Goal: Task Accomplishment & Management: Complete application form

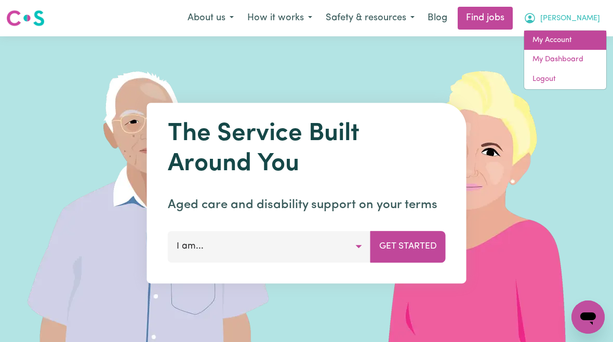
click at [573, 43] on link "My Account" at bounding box center [565, 41] width 82 height 20
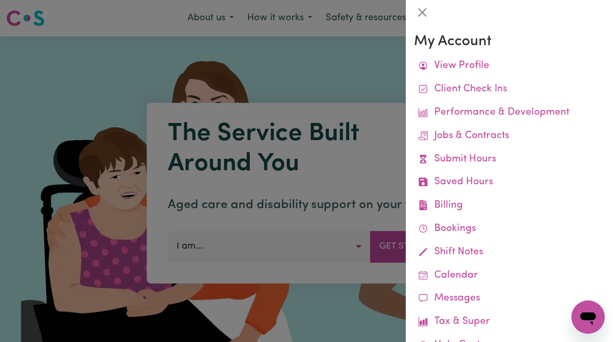
click at [487, 158] on link "Submit Hours" at bounding box center [509, 159] width 191 height 23
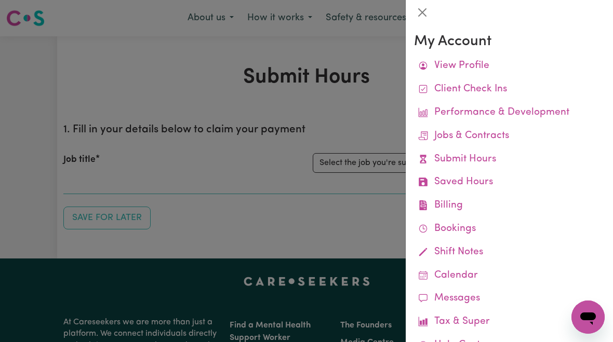
click at [365, 159] on div at bounding box center [306, 171] width 613 height 342
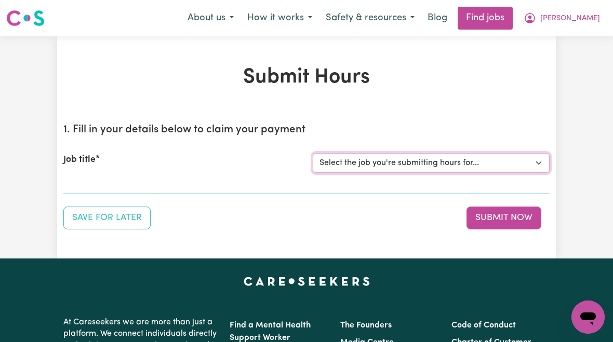
click at [412, 168] on select "Select the job you're submitting hours for... [[PERSON_NAME]] [DEMOGRAPHIC_DATA…" at bounding box center [431, 163] width 237 height 20
select select "10438"
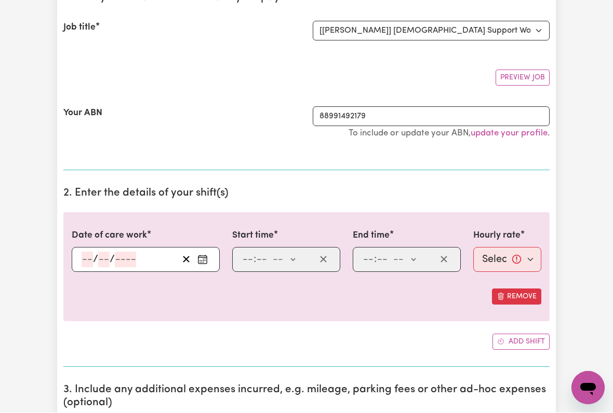
click at [83, 257] on input "number" at bounding box center [87, 260] width 11 height 16
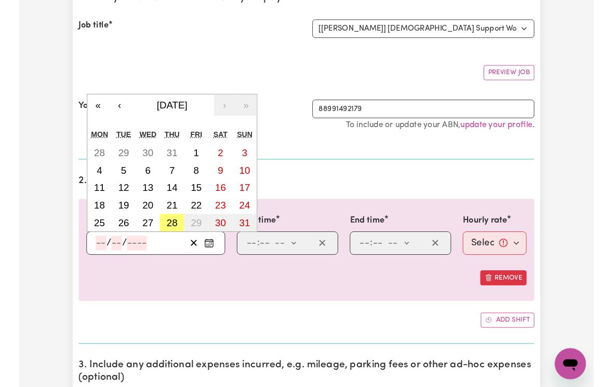
scroll to position [132, 0]
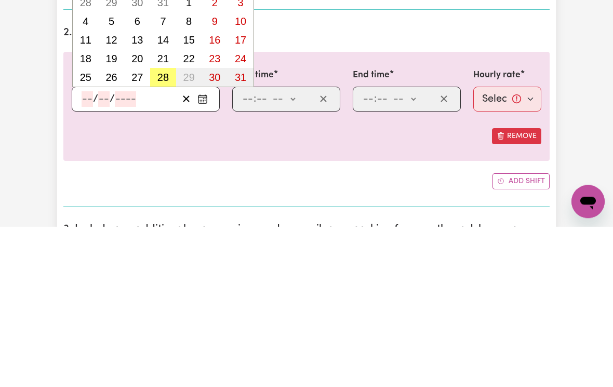
click at [159, 229] on button "28" at bounding box center [163, 238] width 26 height 19
type input "[DATE]"
type input "28"
type input "8"
type input "2025"
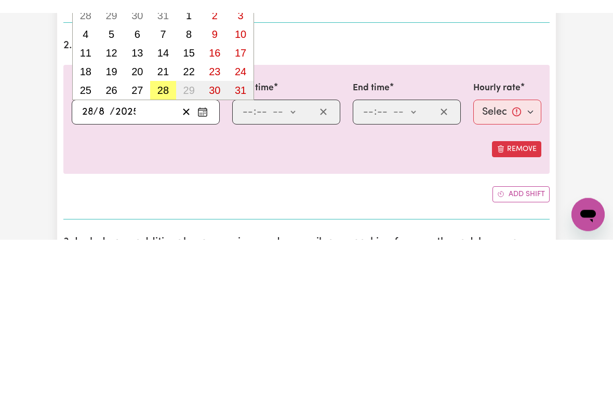
scroll to position [293, 0]
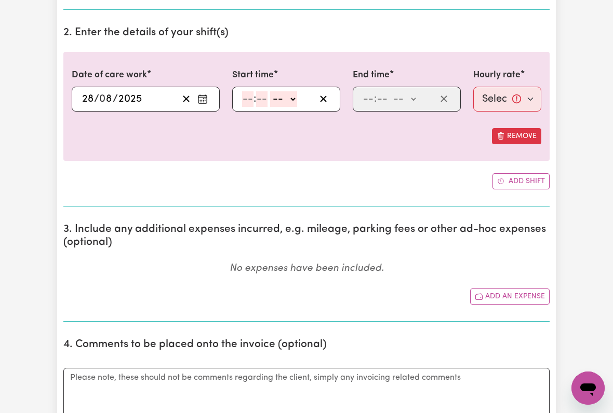
click at [243, 96] on input "number" at bounding box center [247, 99] width 11 height 16
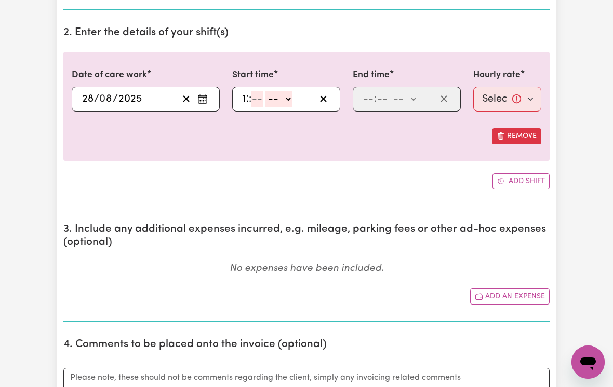
type input "12"
type input "00"
click at [299, 96] on select "-- am pm" at bounding box center [285, 99] width 27 height 16
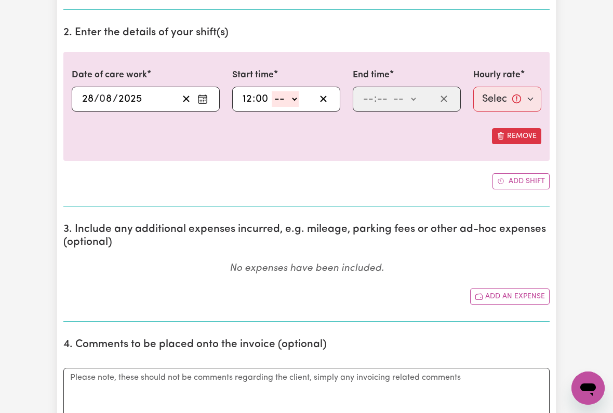
select select "pm"
type input "12:00"
type input "0"
click at [367, 95] on input "number" at bounding box center [367, 99] width 11 height 16
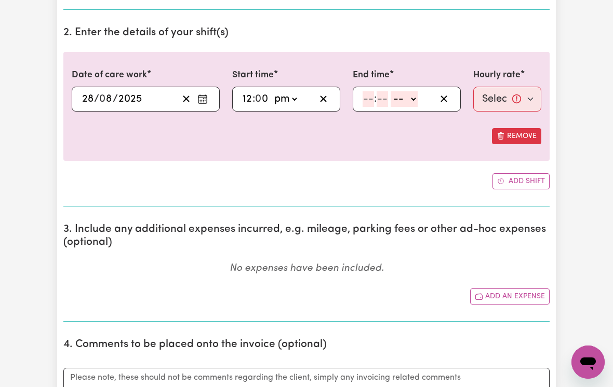
type input "6"
type input "00"
click at [413, 98] on select "-- am pm" at bounding box center [402, 99] width 27 height 16
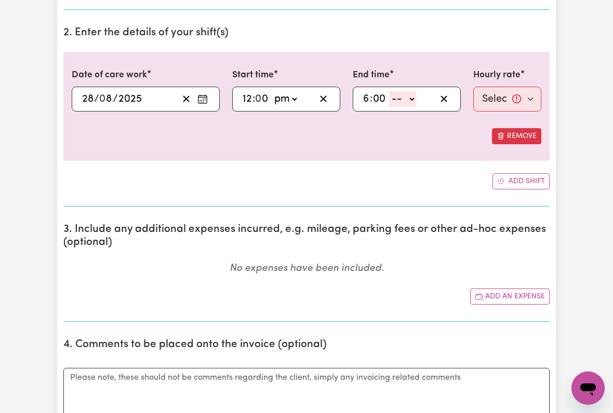
select select "pm"
type input "18:00"
type input "0"
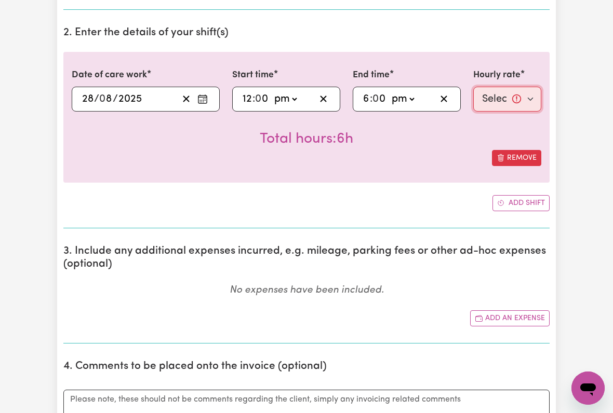
click at [515, 95] on select "Select rate... $54.48 (Weekday) $135.14 (Public Holiday) $64.81 (Evening Care)" at bounding box center [507, 99] width 68 height 25
select select "54.48-Weekday"
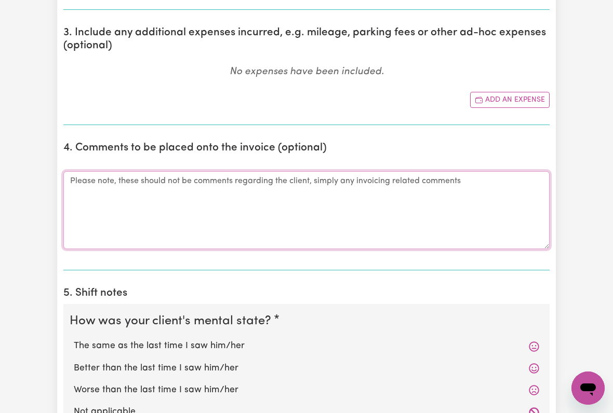
click at [89, 195] on textarea "Comments" at bounding box center [306, 210] width 486 height 78
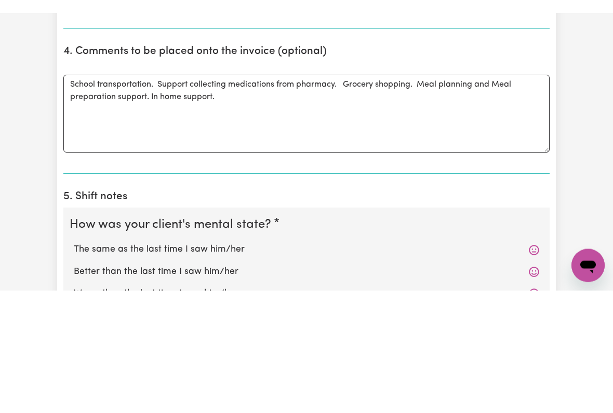
scroll to position [621, 0]
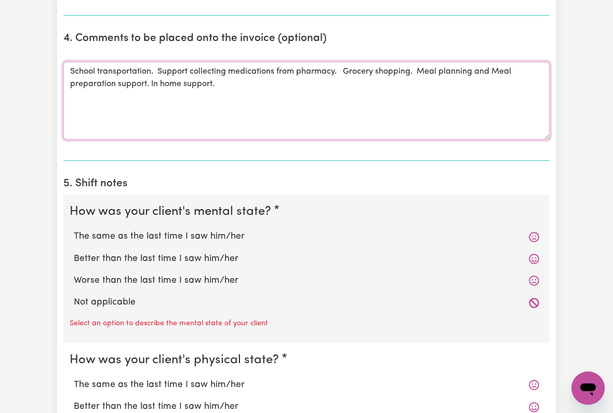
type textarea "School transportation. Support collecting medications from pharmacy. Grocery sh…"
click at [222, 234] on label "The same as the last time I saw him/her" at bounding box center [306, 237] width 465 height 14
click at [74, 230] on input "The same as the last time I saw him/her" at bounding box center [73, 230] width 1 height 1
radio input "true"
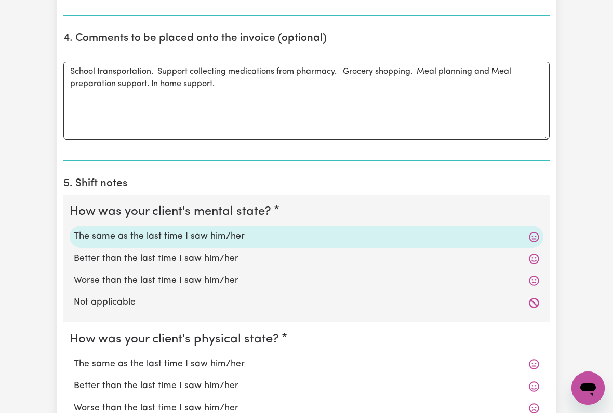
click at [212, 342] on label "The same as the last time I saw him/her" at bounding box center [306, 365] width 465 height 14
click at [74, 342] on input "The same as the last time I saw him/her" at bounding box center [73, 357] width 1 height 1
radio input "true"
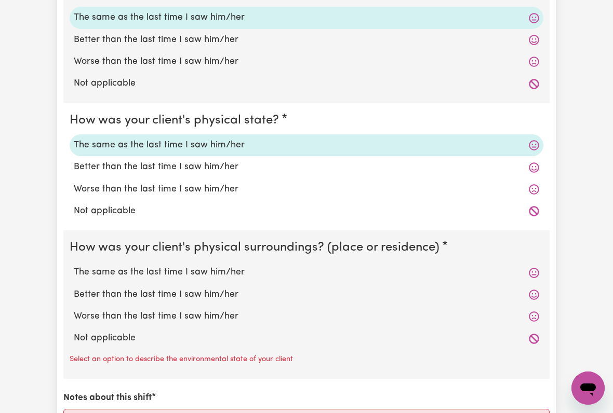
click at [202, 266] on label "The same as the last time I saw him/her" at bounding box center [306, 273] width 465 height 14
click at [74, 266] on input "The same as the last time I saw him/her" at bounding box center [73, 265] width 1 height 1
radio input "true"
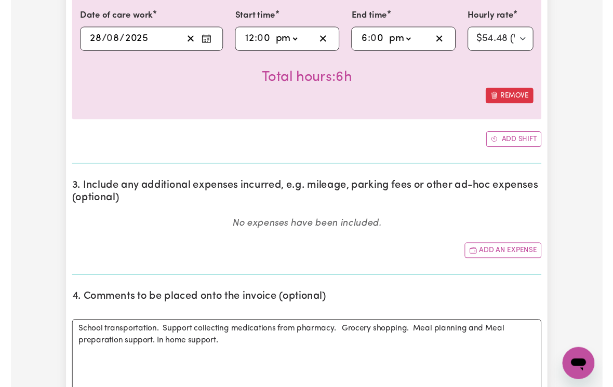
scroll to position [361, 0]
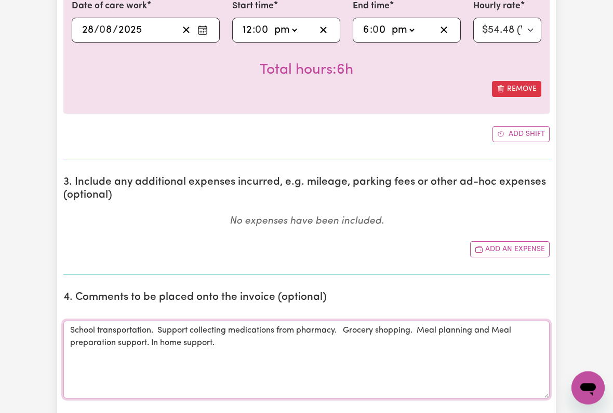
click at [242, 341] on textarea "School transportation. Support collecting medications from pharmacy. Grocery sh…" at bounding box center [306, 360] width 486 height 78
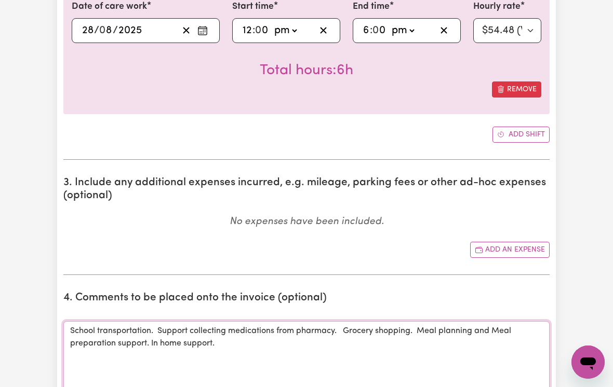
scroll to position [428, 0]
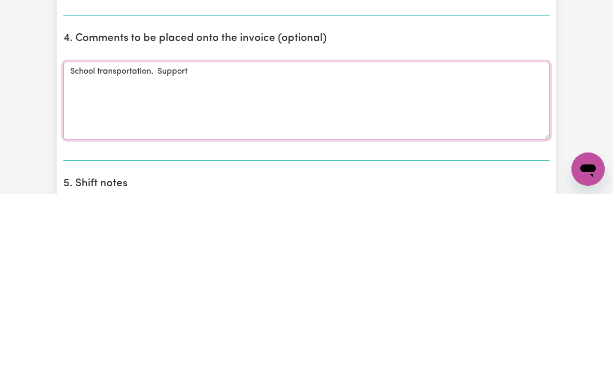
type textarea "School"
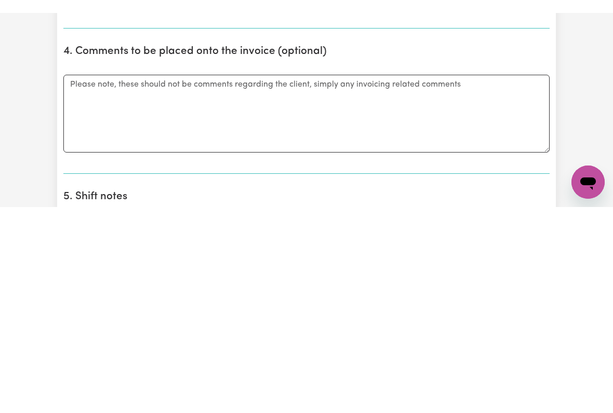
scroll to position [621, 0]
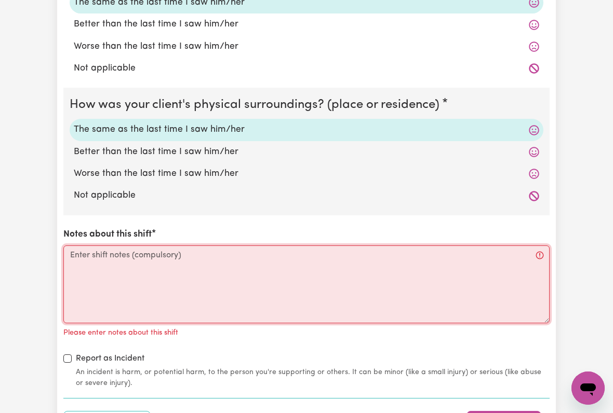
click at [83, 254] on textarea "Notes about this shift" at bounding box center [306, 285] width 486 height 78
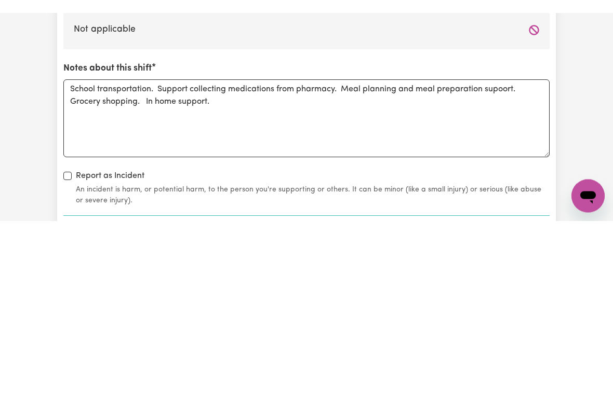
scroll to position [1162, 0]
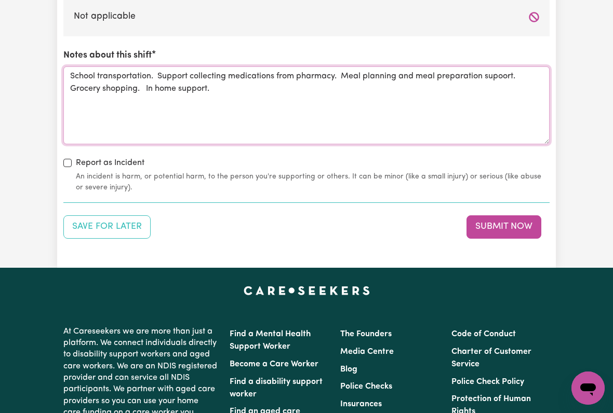
type textarea "School transportation. Support collecting medications from pharmacy. Meal plann…"
click at [498, 217] on button "Submit Now" at bounding box center [503, 227] width 75 height 23
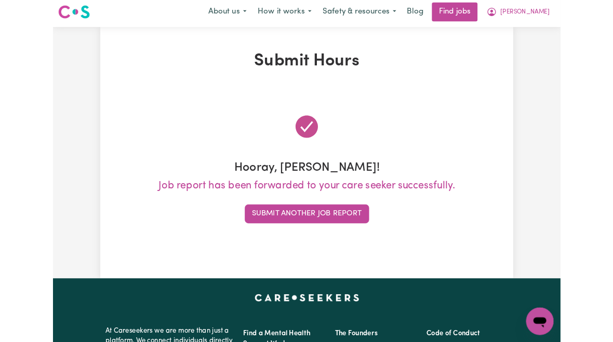
scroll to position [0, 0]
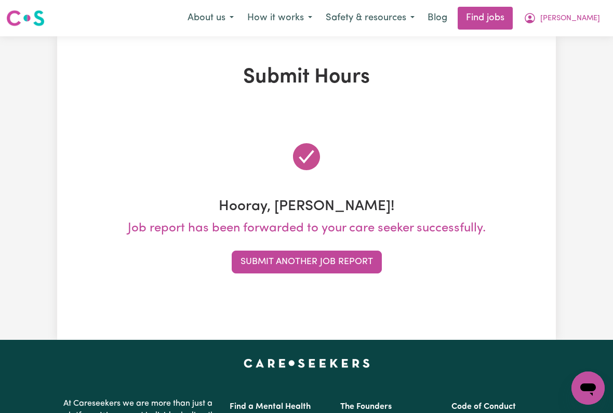
click at [578, 24] on span "[PERSON_NAME]" at bounding box center [570, 18] width 60 height 11
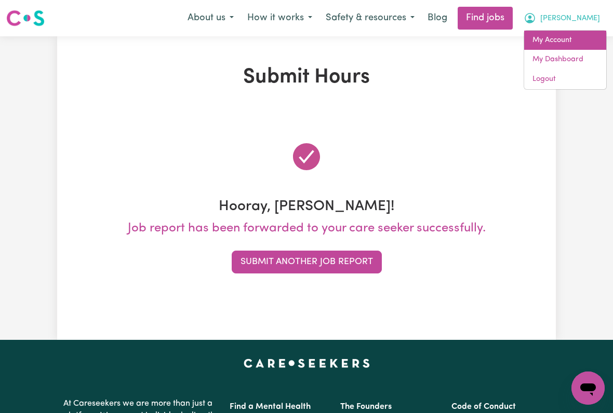
click at [558, 41] on link "My Account" at bounding box center [565, 41] width 82 height 20
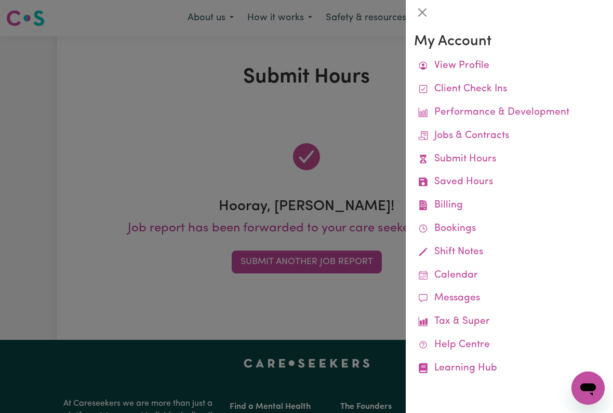
click at [0, 0] on link "Job Reports" at bounding box center [0, 0] width 0 height 0
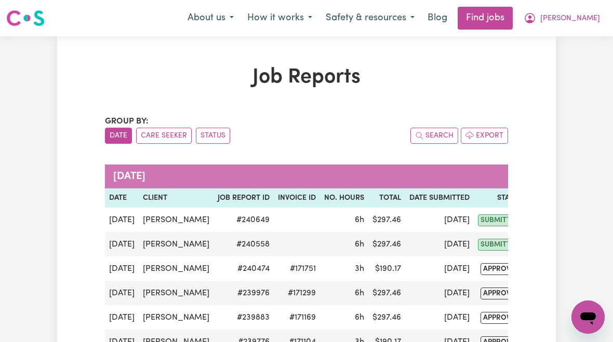
click at [580, 20] on span "[PERSON_NAME]" at bounding box center [570, 18] width 60 height 11
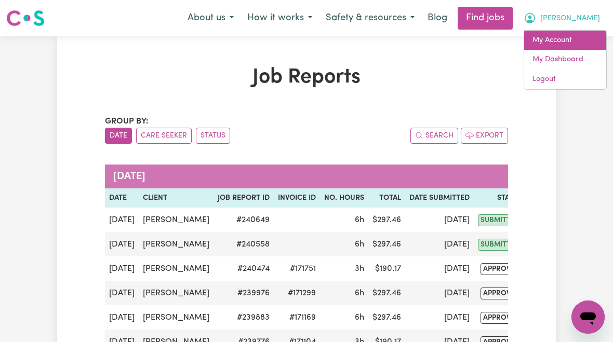
click at [569, 45] on link "My Account" at bounding box center [565, 41] width 82 height 20
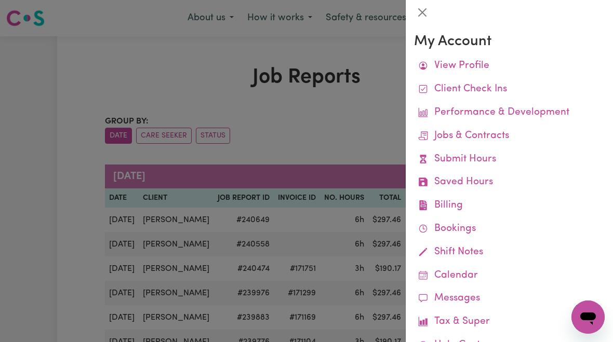
click at [499, 134] on link "Jobs & Contracts" at bounding box center [509, 136] width 191 height 23
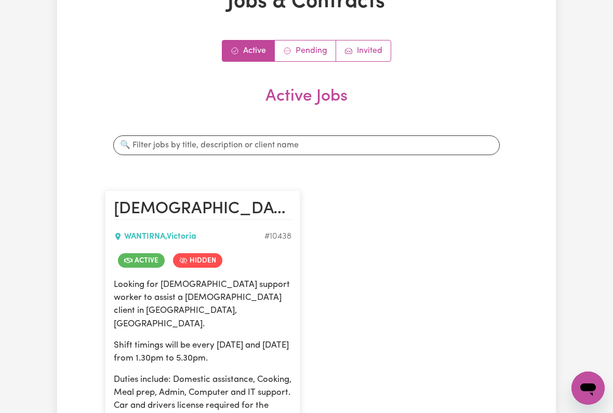
scroll to position [83, 0]
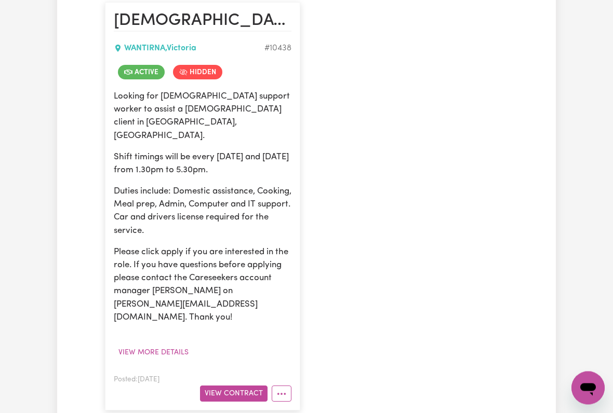
click at [222, 342] on button "View Contract" at bounding box center [234, 394] width 68 height 16
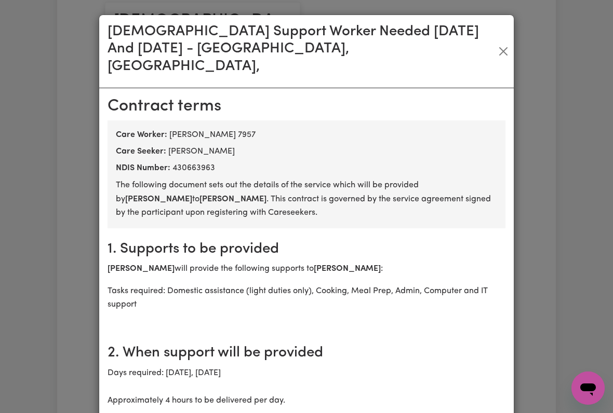
scroll to position [0, 0]
click at [503, 43] on button "Close" at bounding box center [503, 51] width 12 height 17
